Goal: Information Seeking & Learning: Learn about a topic

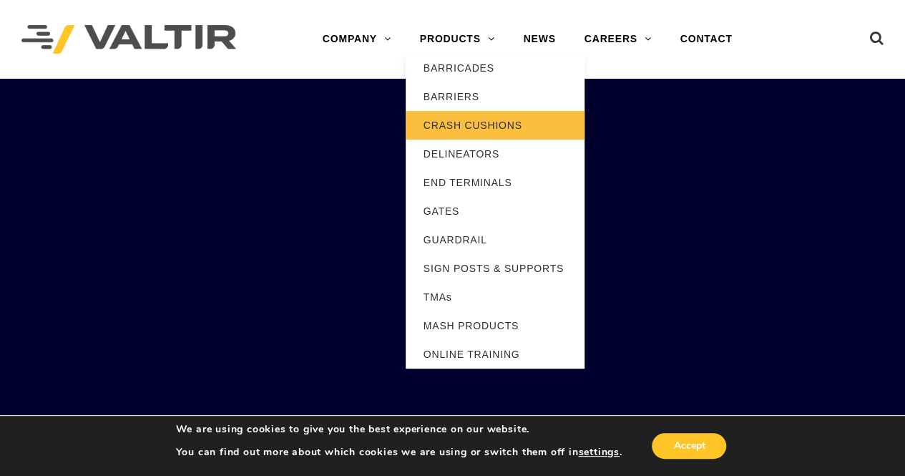
click at [501, 124] on link "CRASH CUSHIONS" at bounding box center [495, 125] width 179 height 29
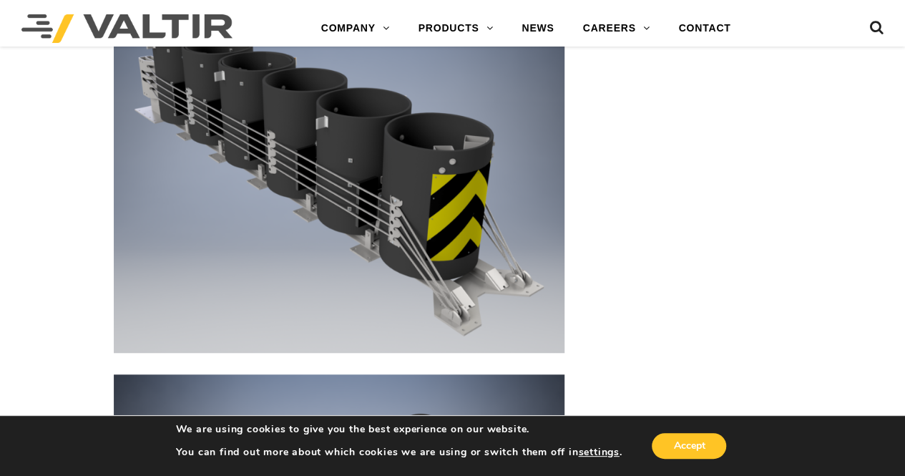
scroll to position [3147, 0]
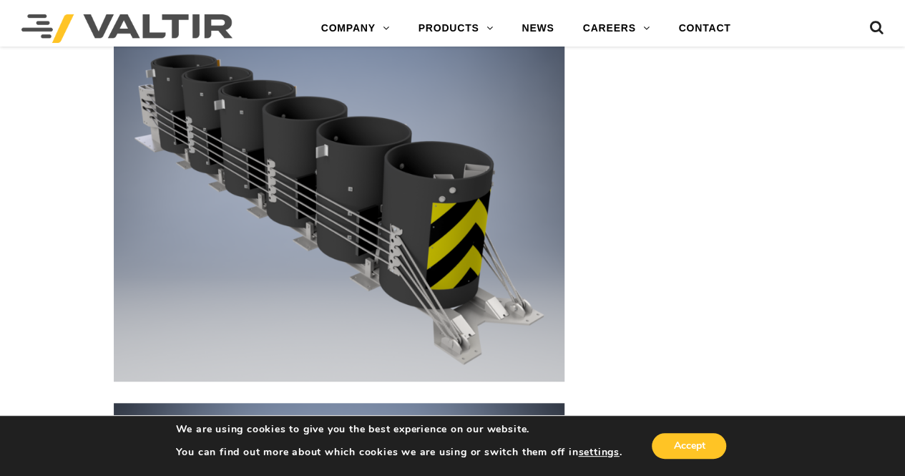
click at [330, 208] on img at bounding box center [339, 207] width 451 height 348
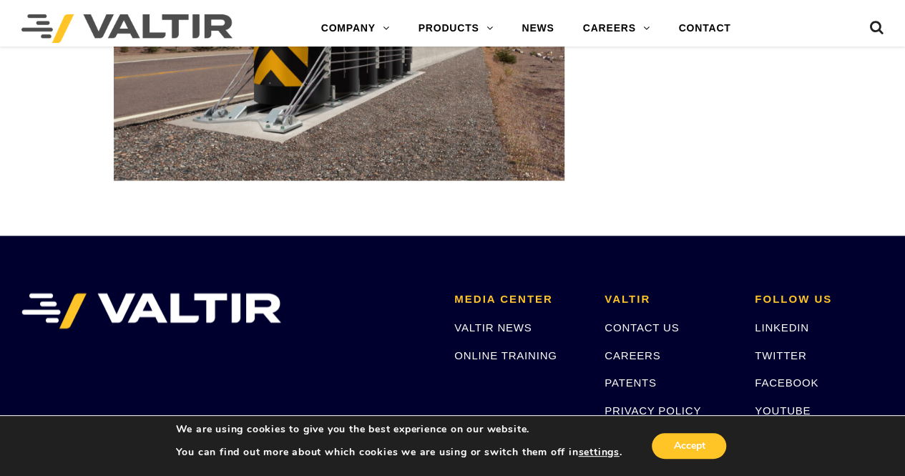
scroll to position [4005, 0]
